Goal: Go to known website: Go to known website

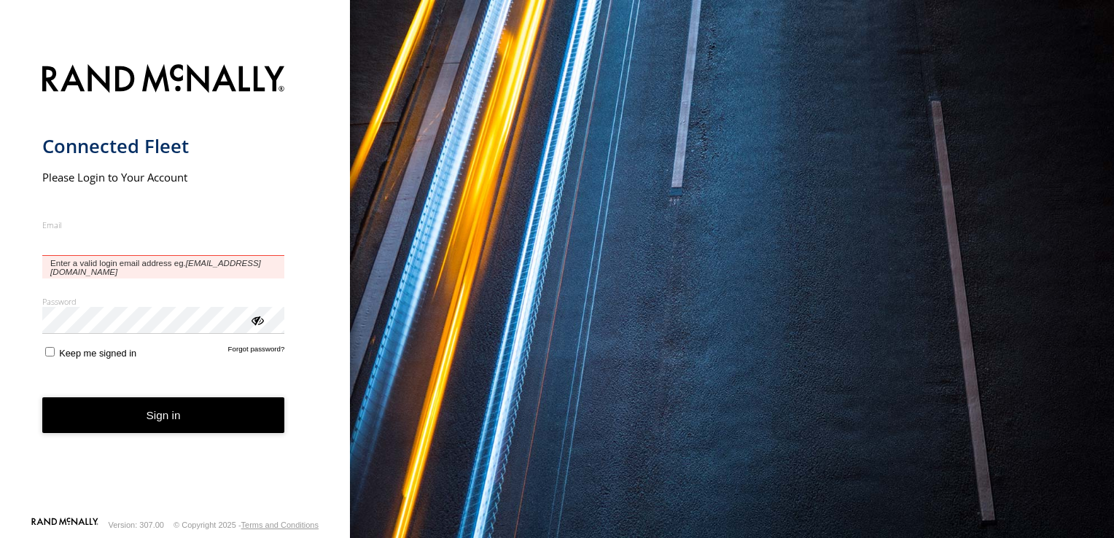
type input "**********"
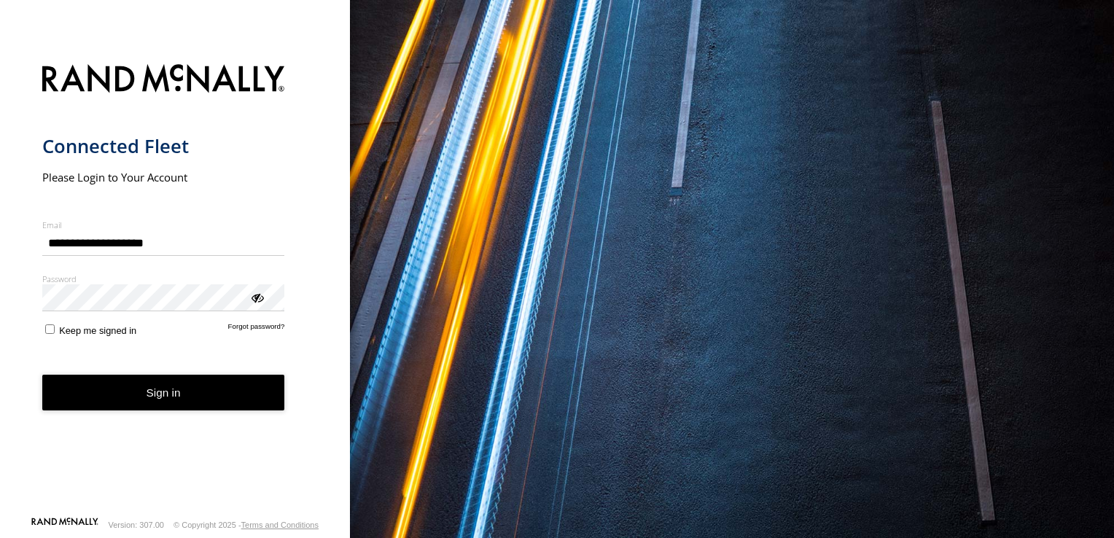
click at [49, 346] on form "**********" at bounding box center [175, 285] width 266 height 461
click at [157, 388] on button "Sign in" at bounding box center [163, 393] width 243 height 36
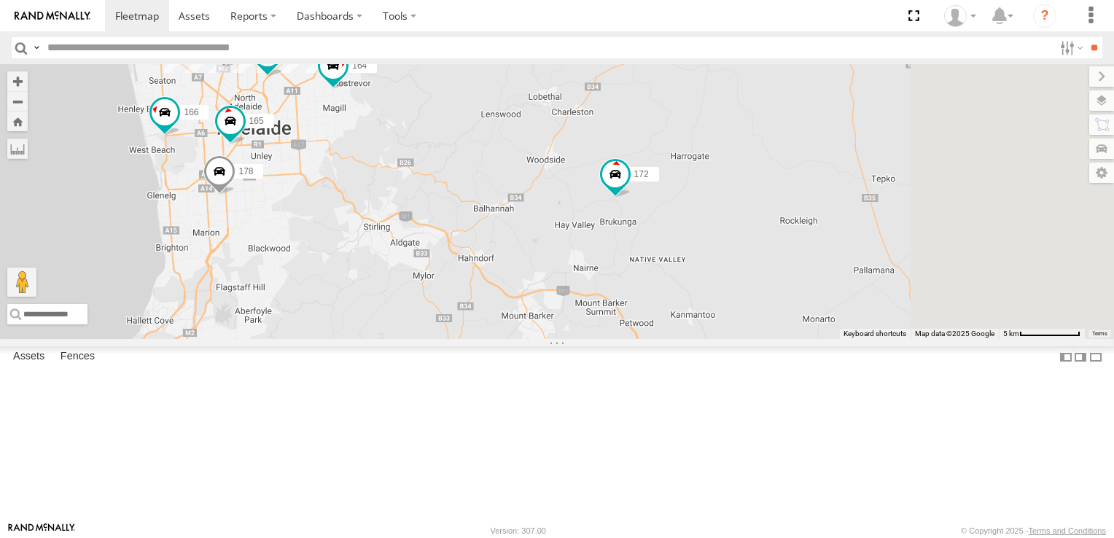
drag, startPoint x: 775, startPoint y: 426, endPoint x: 589, endPoint y: 226, distance: 273.4
click at [589, 226] on div "178 161 177 172 164 176 166 165 2 3 4 160" at bounding box center [557, 201] width 1114 height 275
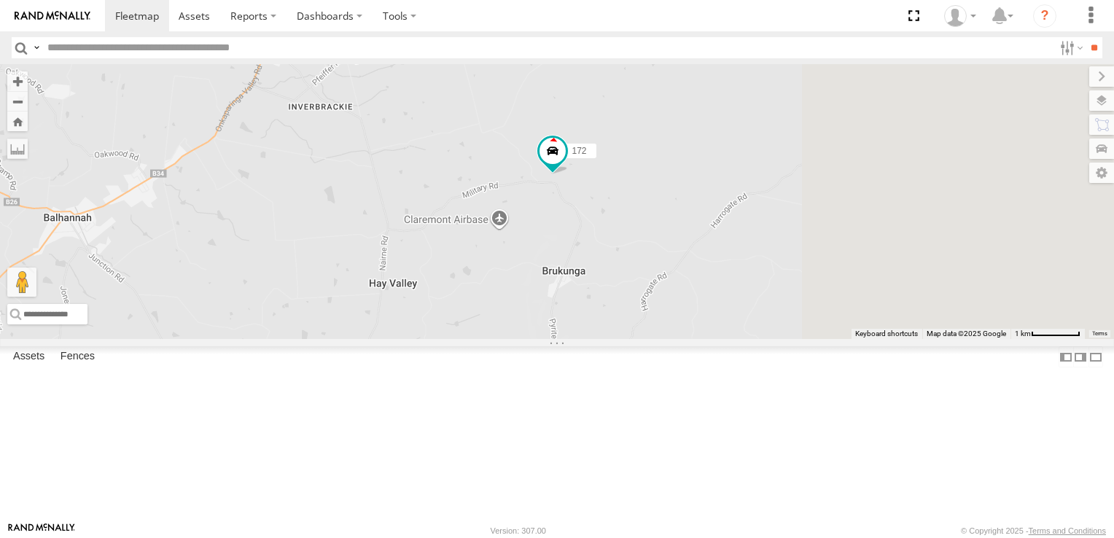
drag, startPoint x: 982, startPoint y: 224, endPoint x: 678, endPoint y: 371, distance: 337.8
click at [678, 339] on div "178 161 177 172 164 176 166 165 160" at bounding box center [557, 201] width 1114 height 275
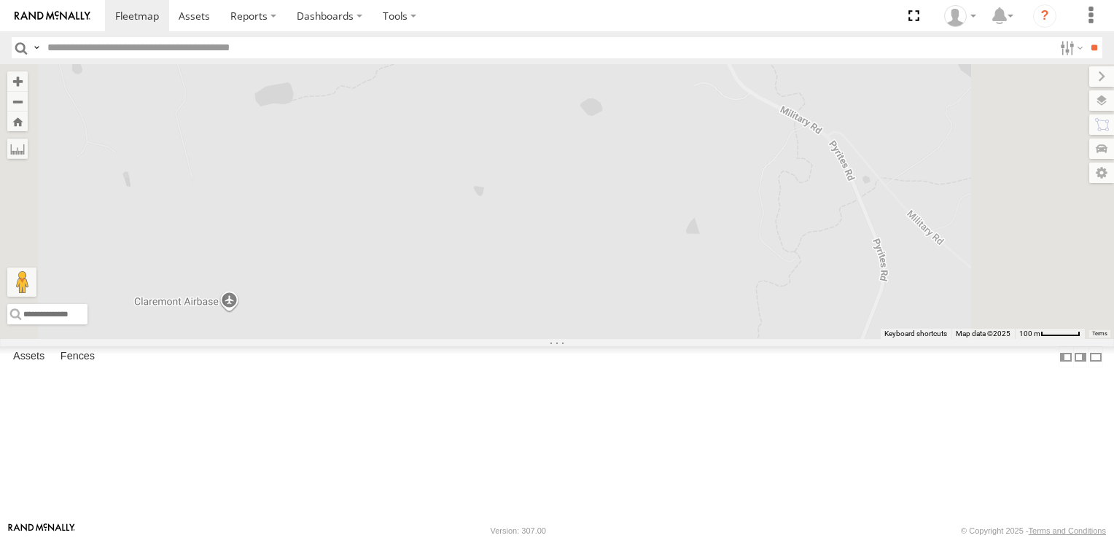
drag, startPoint x: 820, startPoint y: 169, endPoint x: 682, endPoint y: 516, distance: 373.4
click at [682, 339] on div "178 161 177 172 164 176 166 165 160" at bounding box center [557, 201] width 1114 height 275
drag, startPoint x: 739, startPoint y: 398, endPoint x: 700, endPoint y: 498, distance: 107.4
click at [703, 339] on div "178 161 177 172 164 176 166 165 160" at bounding box center [557, 201] width 1114 height 275
drag, startPoint x: 720, startPoint y: 318, endPoint x: 746, endPoint y: 407, distance: 92.7
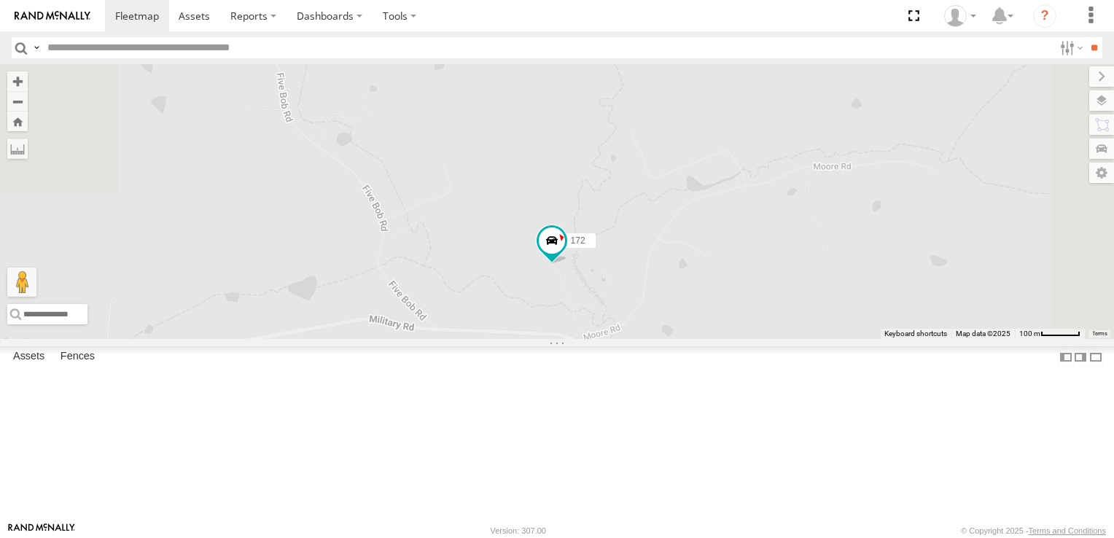
click at [746, 339] on div "178 161 177 172 164 176 166 165 160" at bounding box center [557, 201] width 1114 height 275
drag, startPoint x: 695, startPoint y: 346, endPoint x: 741, endPoint y: 444, distance: 107.9
click at [741, 339] on div "178 161 177 172 164 176 166 165 160" at bounding box center [557, 201] width 1114 height 275
drag, startPoint x: 709, startPoint y: 239, endPoint x: 630, endPoint y: 339, distance: 127.2
click at [630, 339] on div "178 161 177 172 164 176 166 165 160" at bounding box center [557, 201] width 1114 height 275
